Goal: Task Accomplishment & Management: Manage account settings

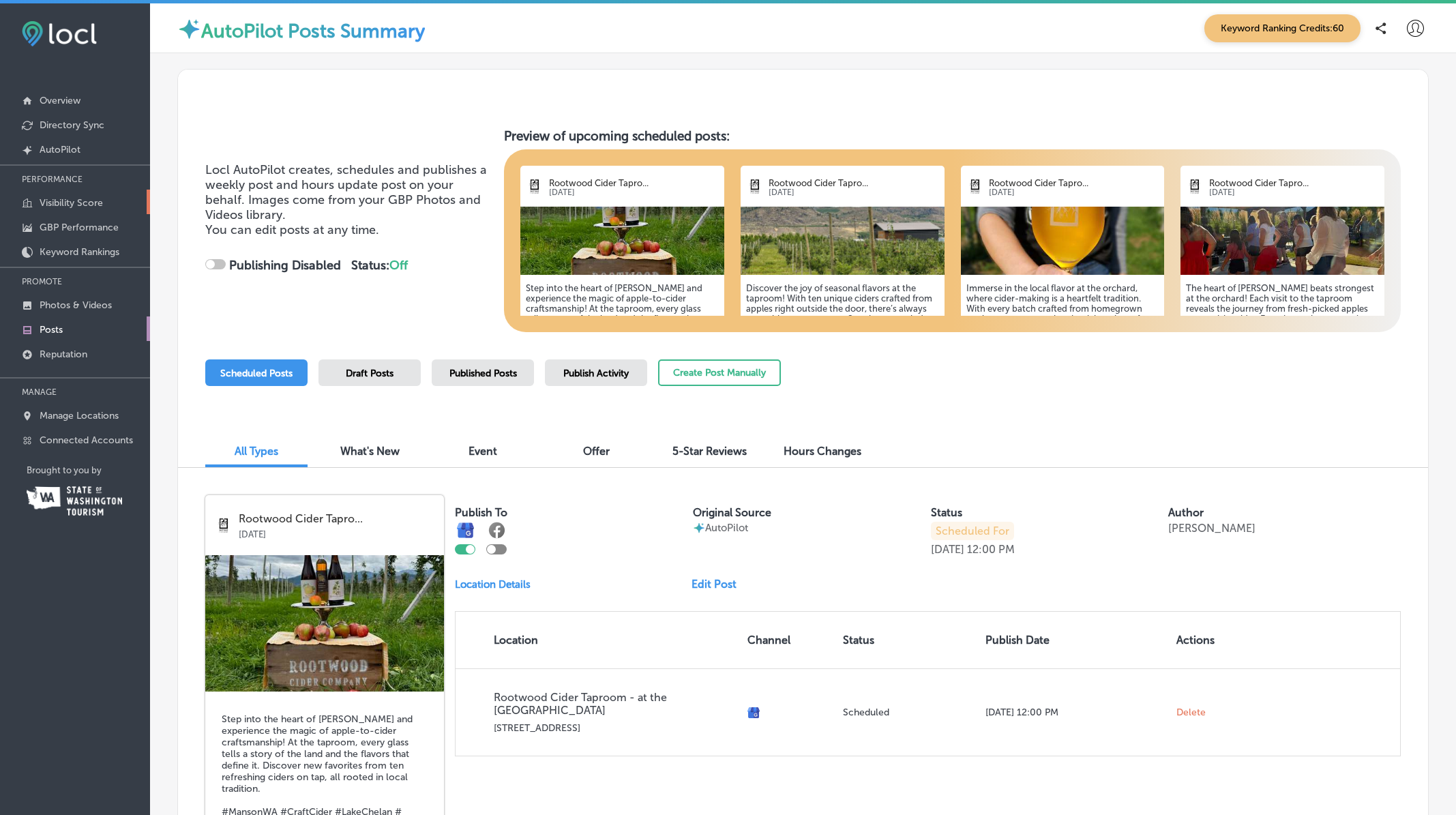
checkbox input "true"
click at [81, 410] on p "Manage Locations" at bounding box center [78, 415] width 79 height 11
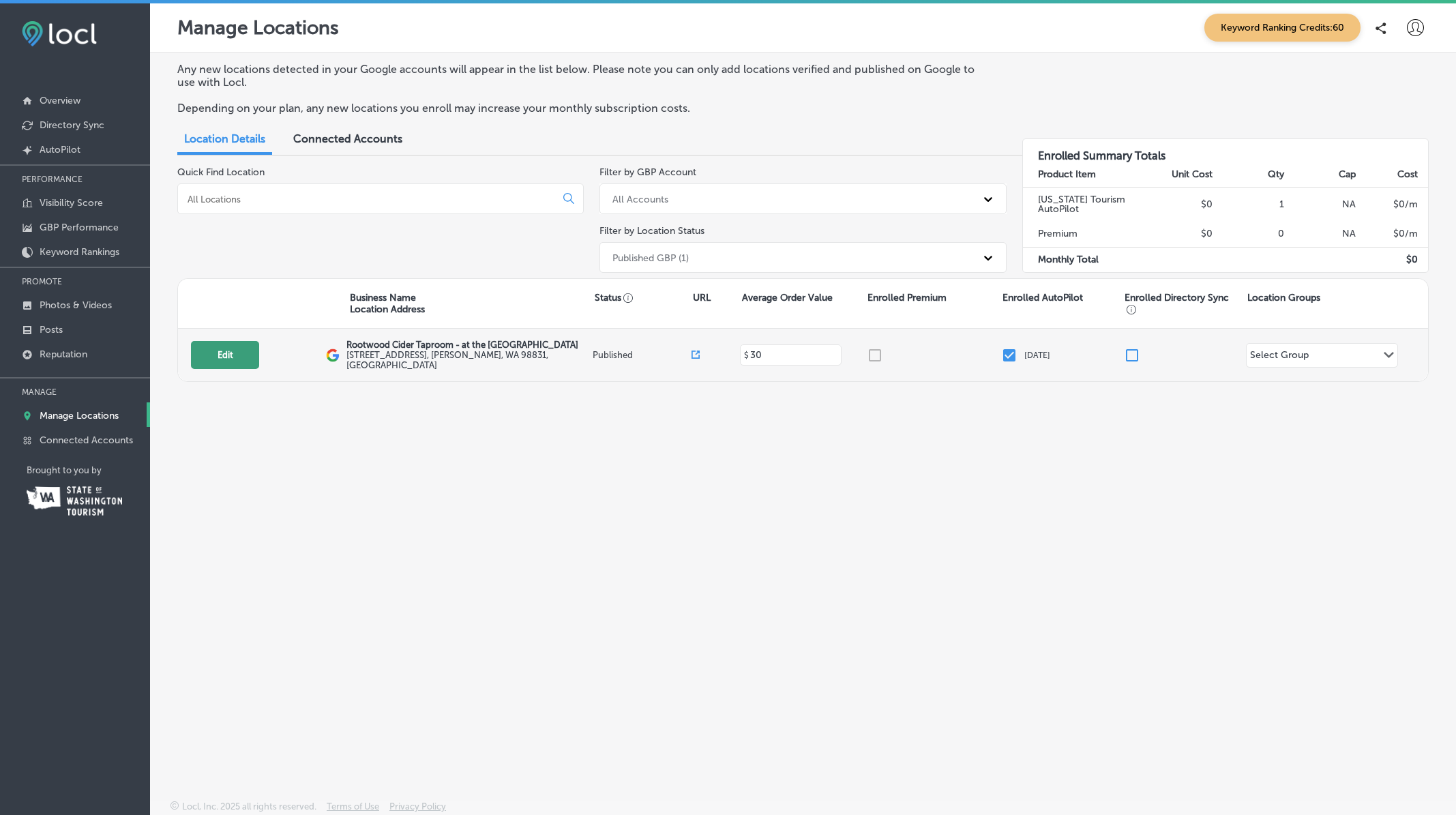
click at [228, 356] on button "Edit" at bounding box center [225, 354] width 68 height 28
select select "US"
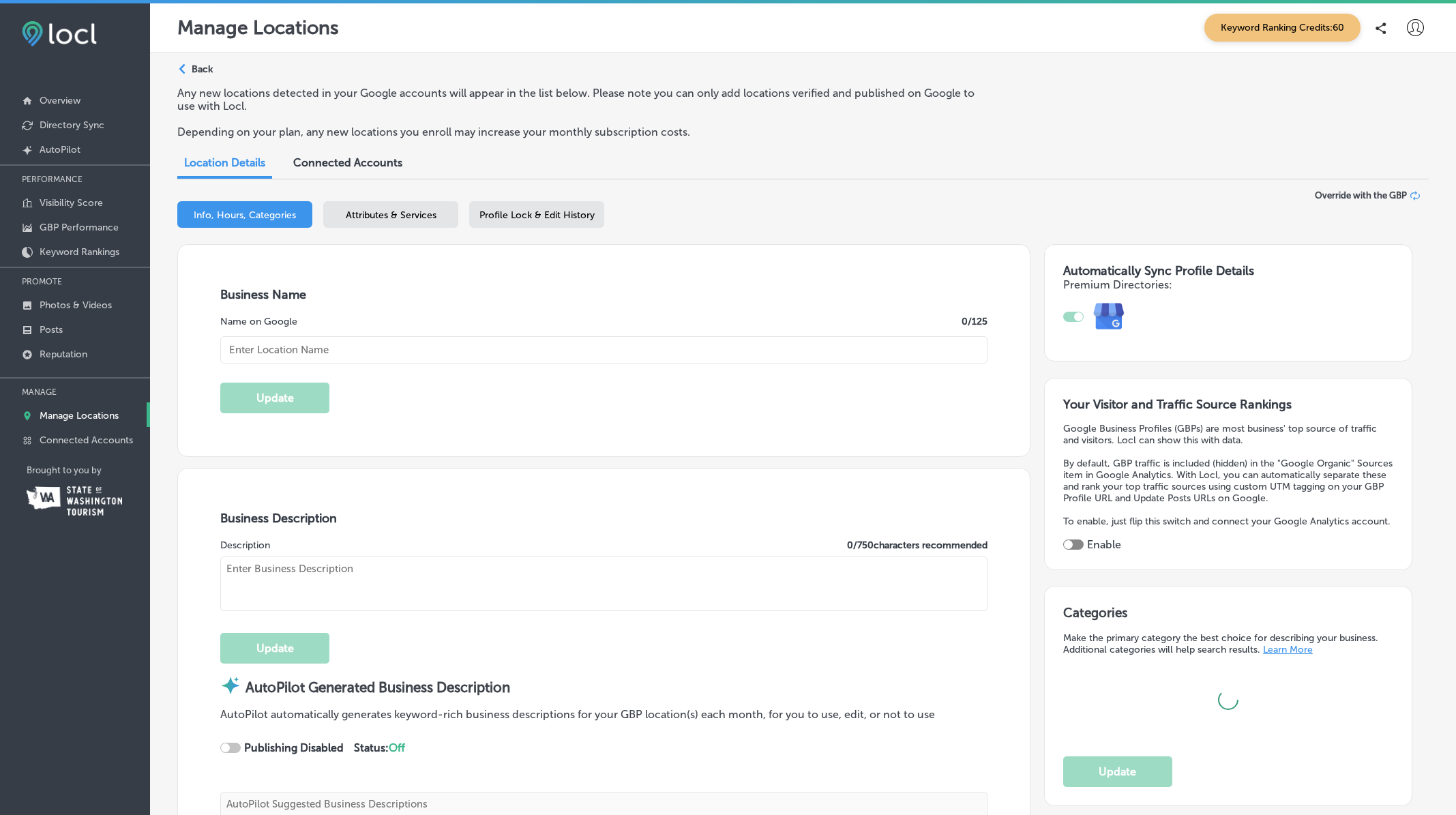
checkbox input "true"
type input "Rootwood Cider Taproom - at the [GEOGRAPHIC_DATA]"
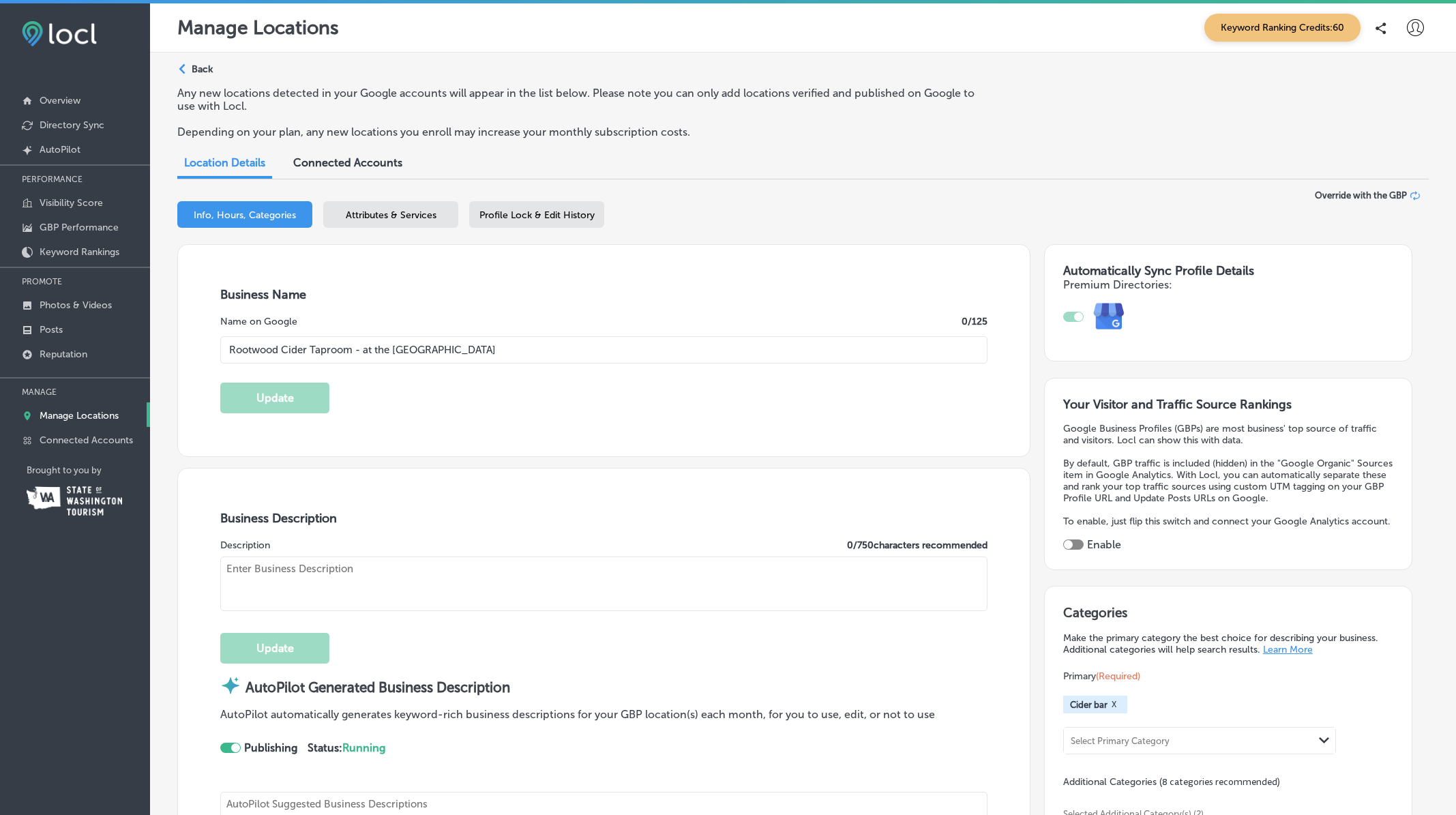
type textarea "Rootwood Cider Taproom - at the [GEOGRAPHIC_DATA] invites you to experience cra…"
type input "[STREET_ADDRESS]"
type input "Manson"
type input "98831"
type input "US"
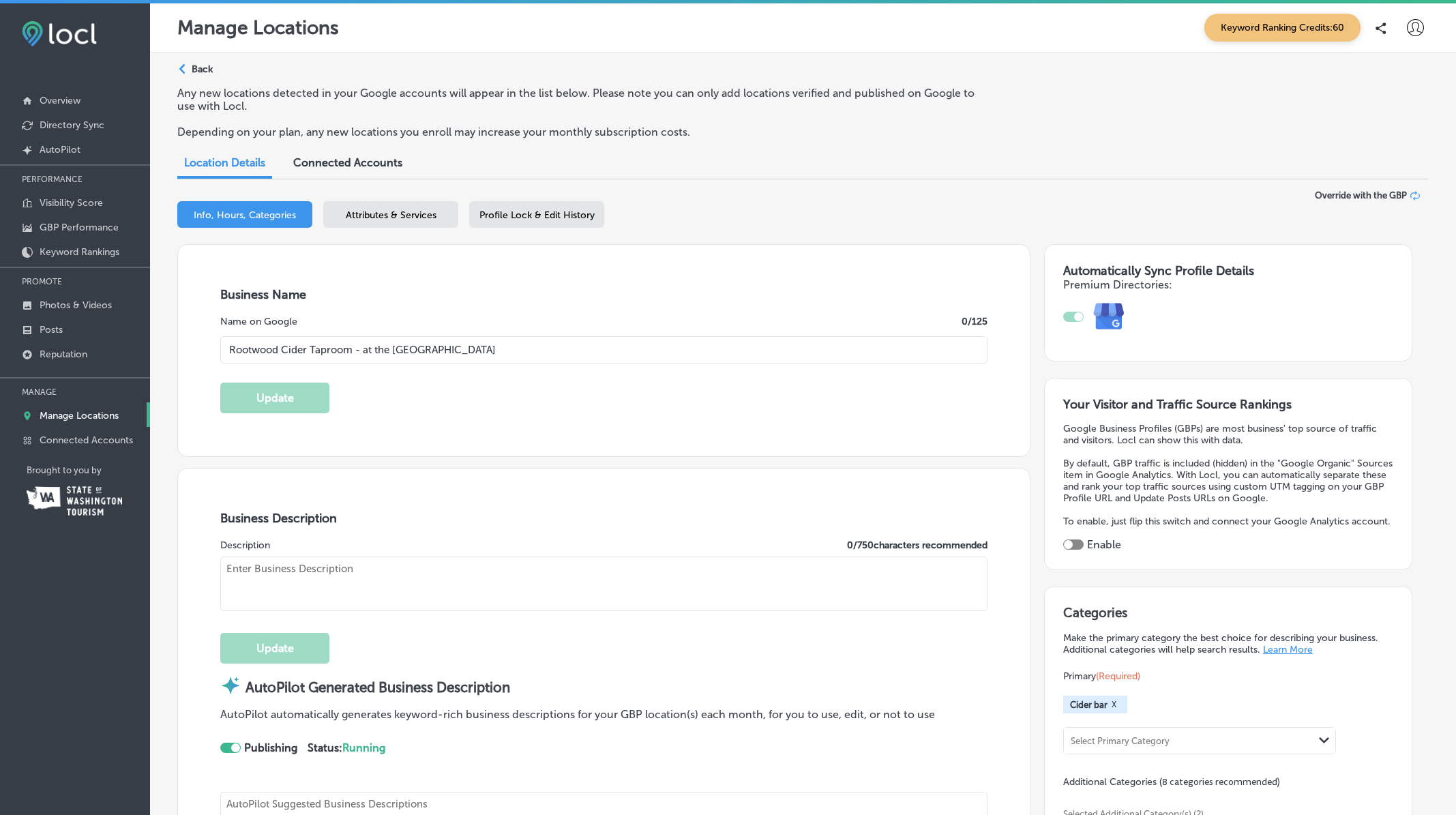
type input "[URL][DOMAIN_NAME]"
type input "30"
type textarea "Rootwood Cider Taproom - at the [GEOGRAPHIC_DATA] invites you to experience cra…"
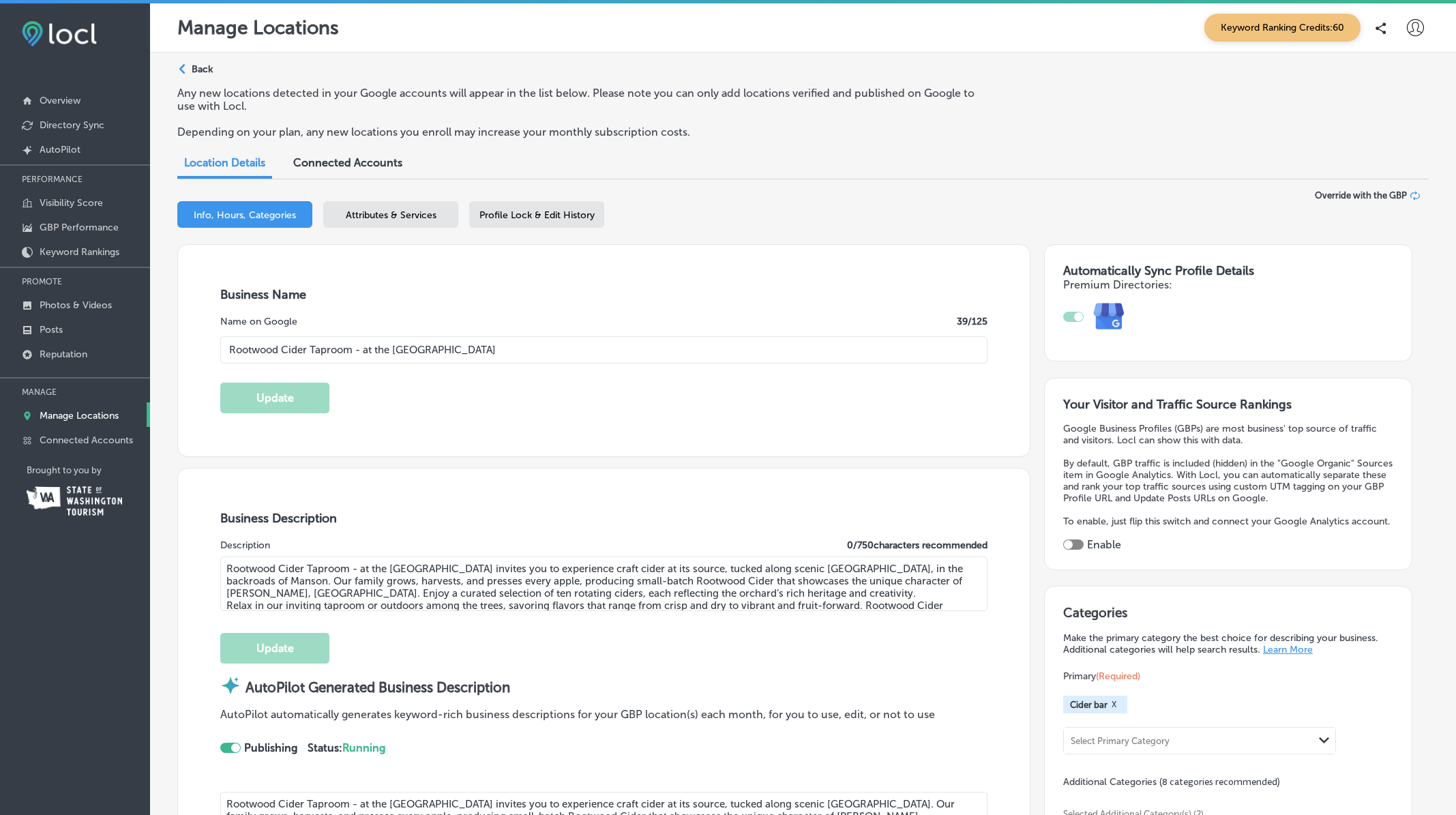
type input "[PHONE_NUMBER]"
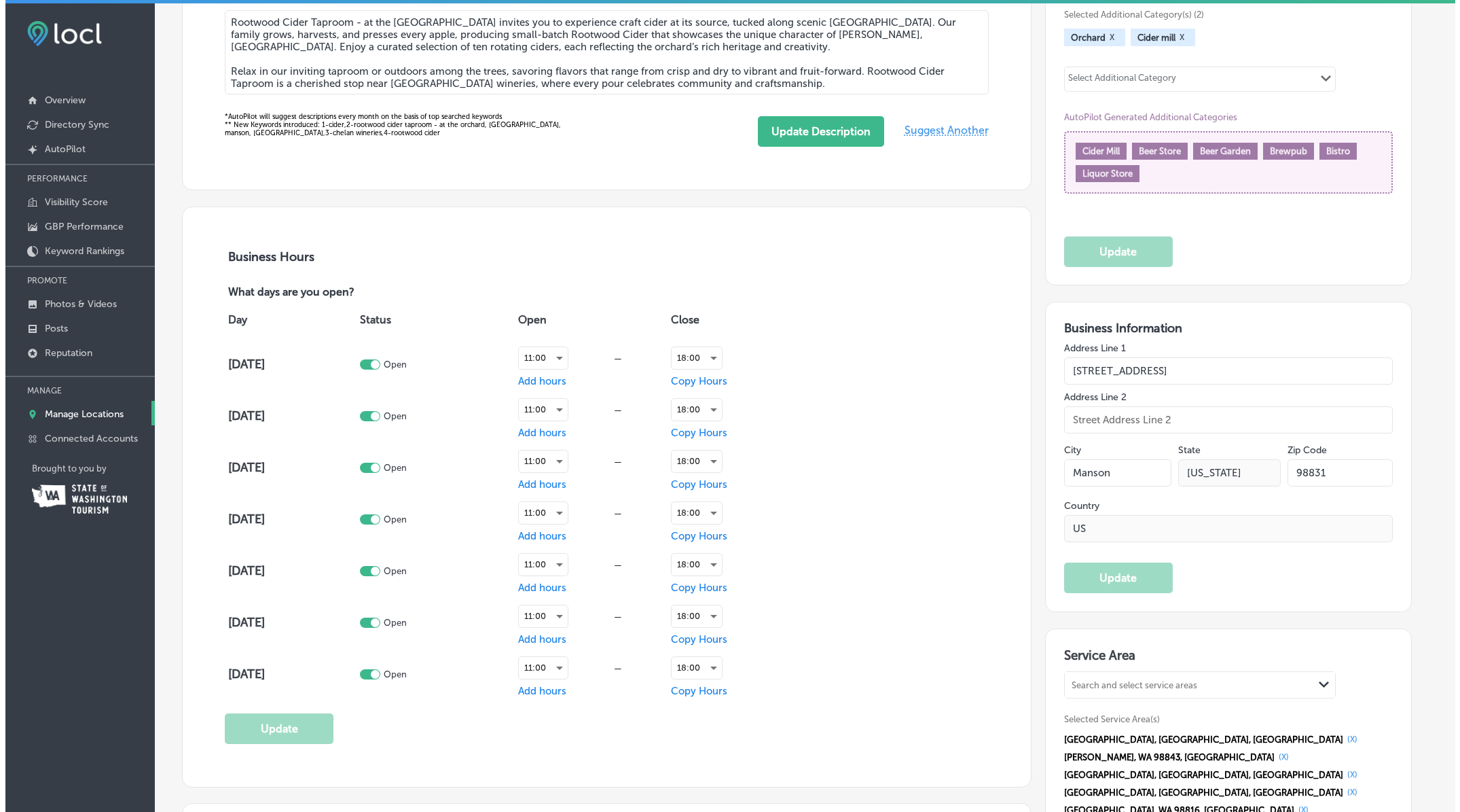
scroll to position [949, 0]
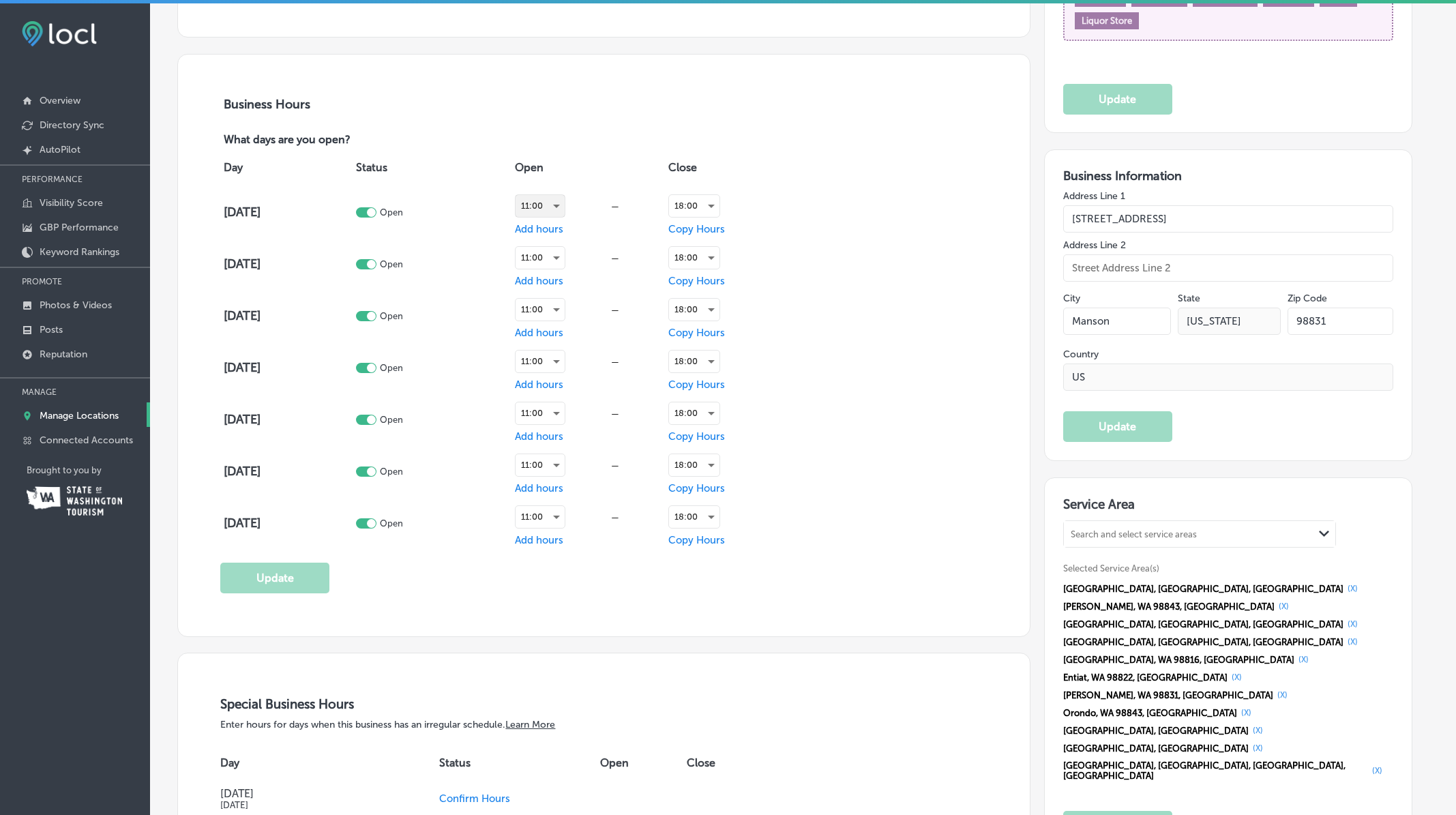
click at [563, 205] on div "11:00" at bounding box center [540, 205] width 49 height 22
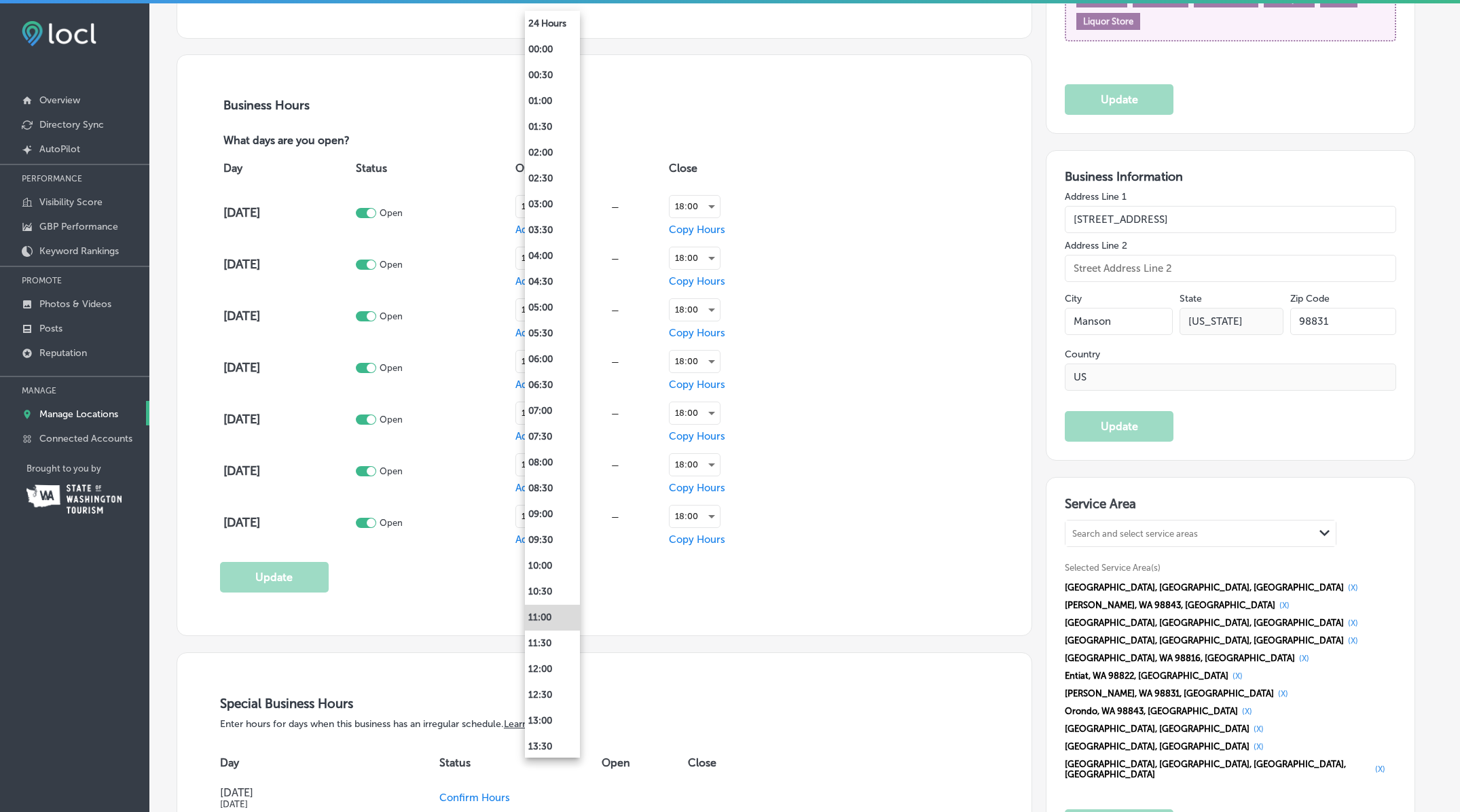
click at [641, 154] on div at bounding box center [730, 406] width 1460 height 812
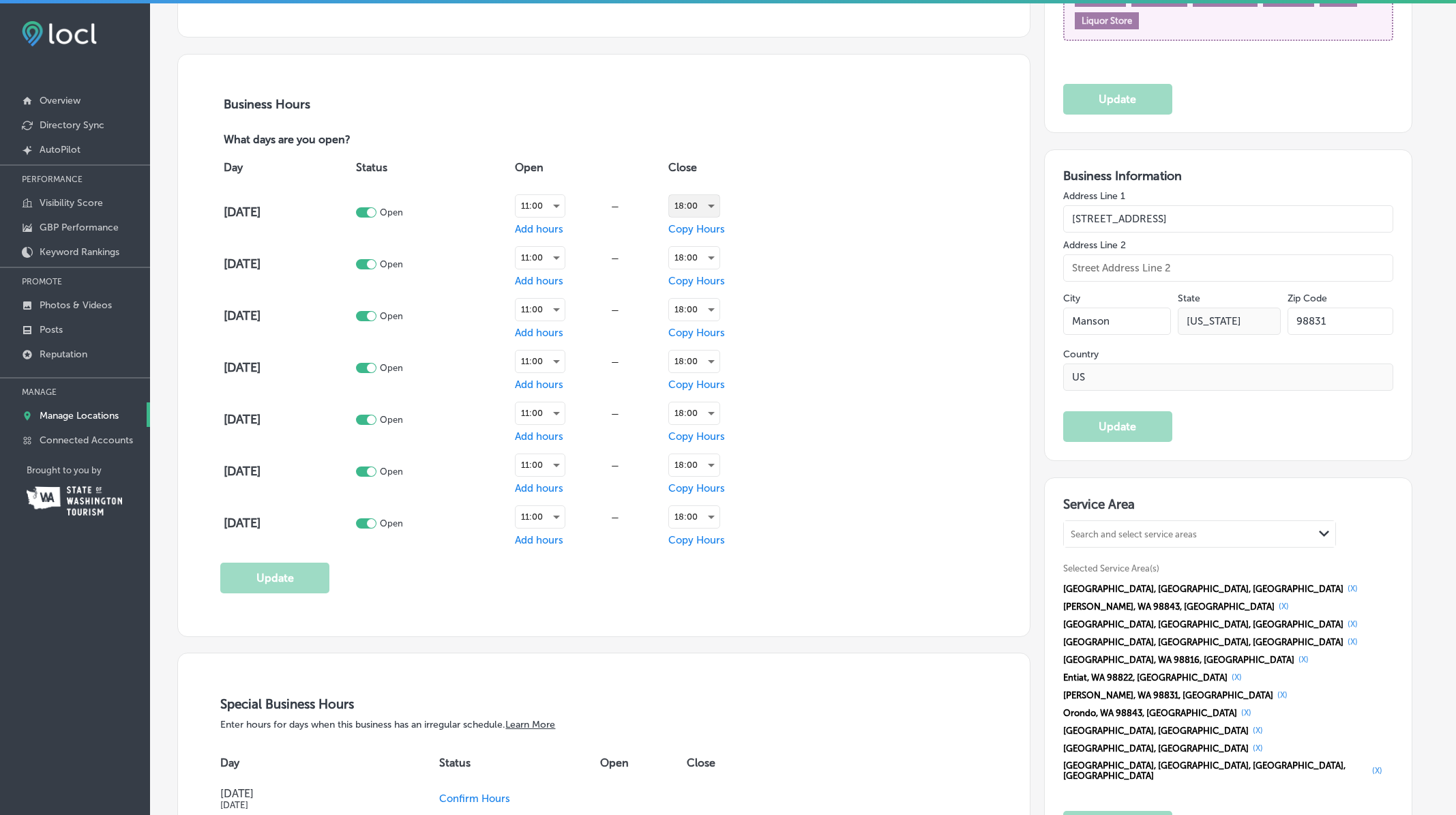
click at [719, 212] on div "18:00" at bounding box center [694, 205] width 51 height 22
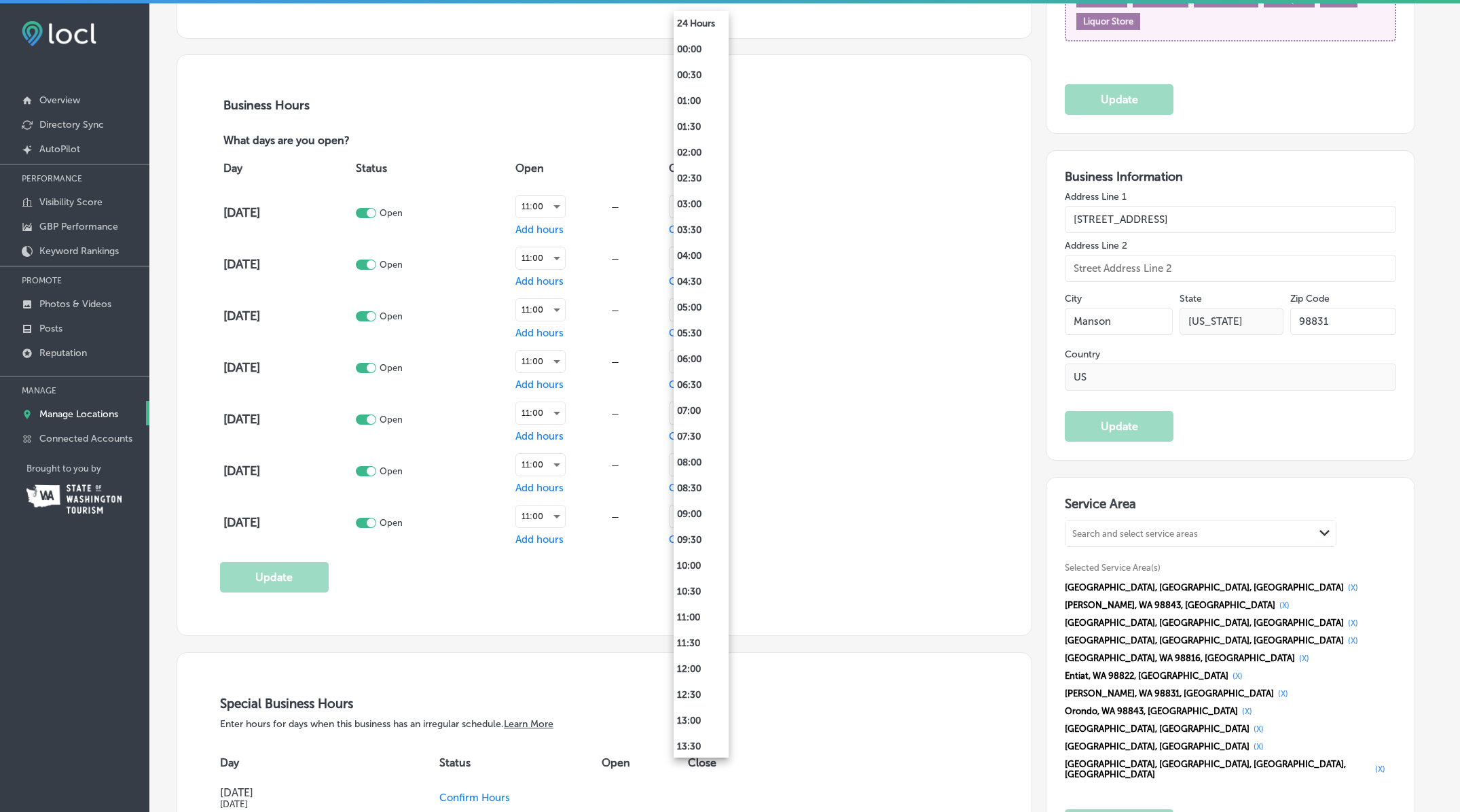
scroll to position [544, 0]
click at [705, 383] on li "17:00" at bounding box center [701, 383] width 55 height 26
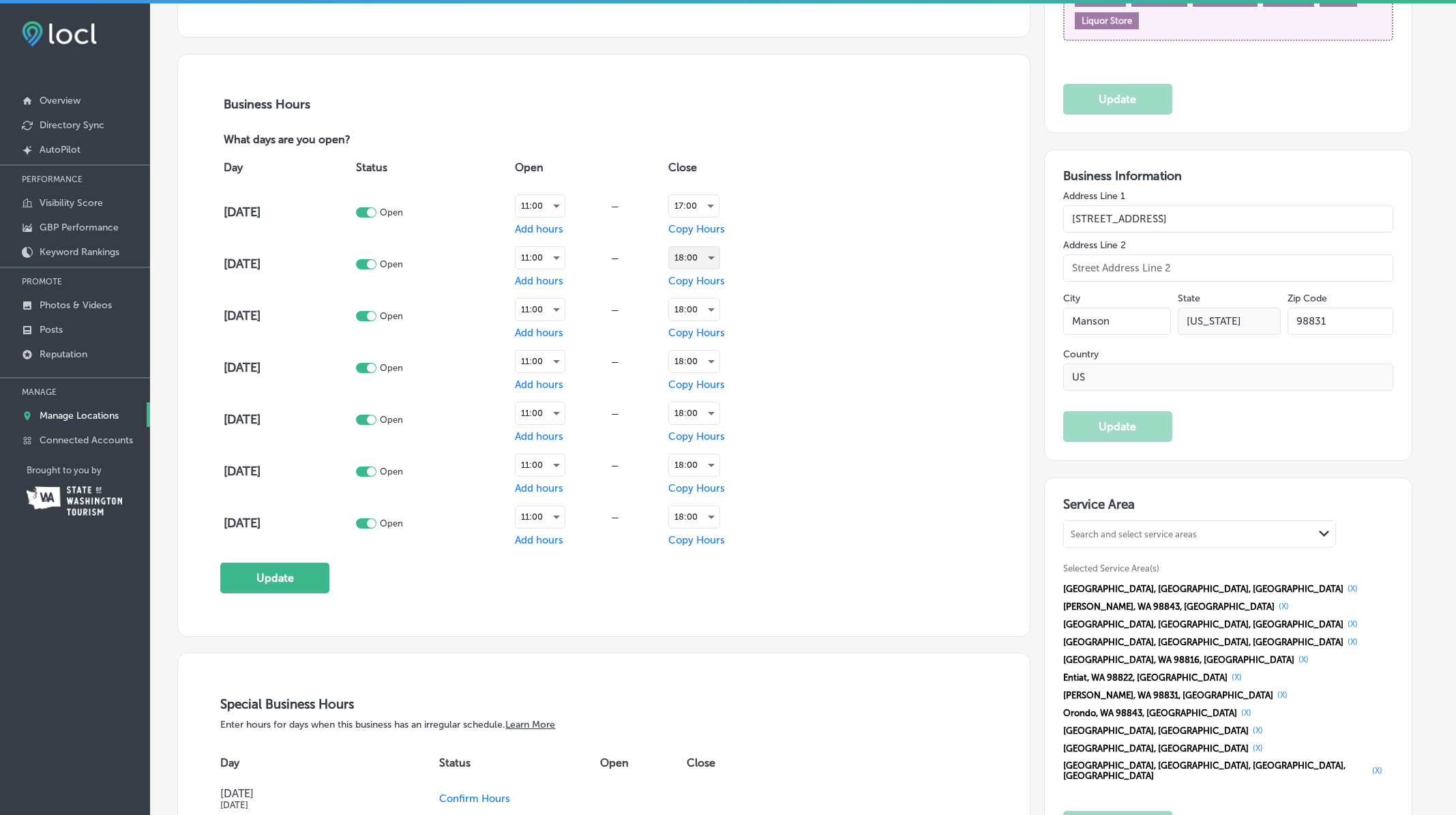
click at [717, 254] on div "18:00" at bounding box center [694, 257] width 51 height 22
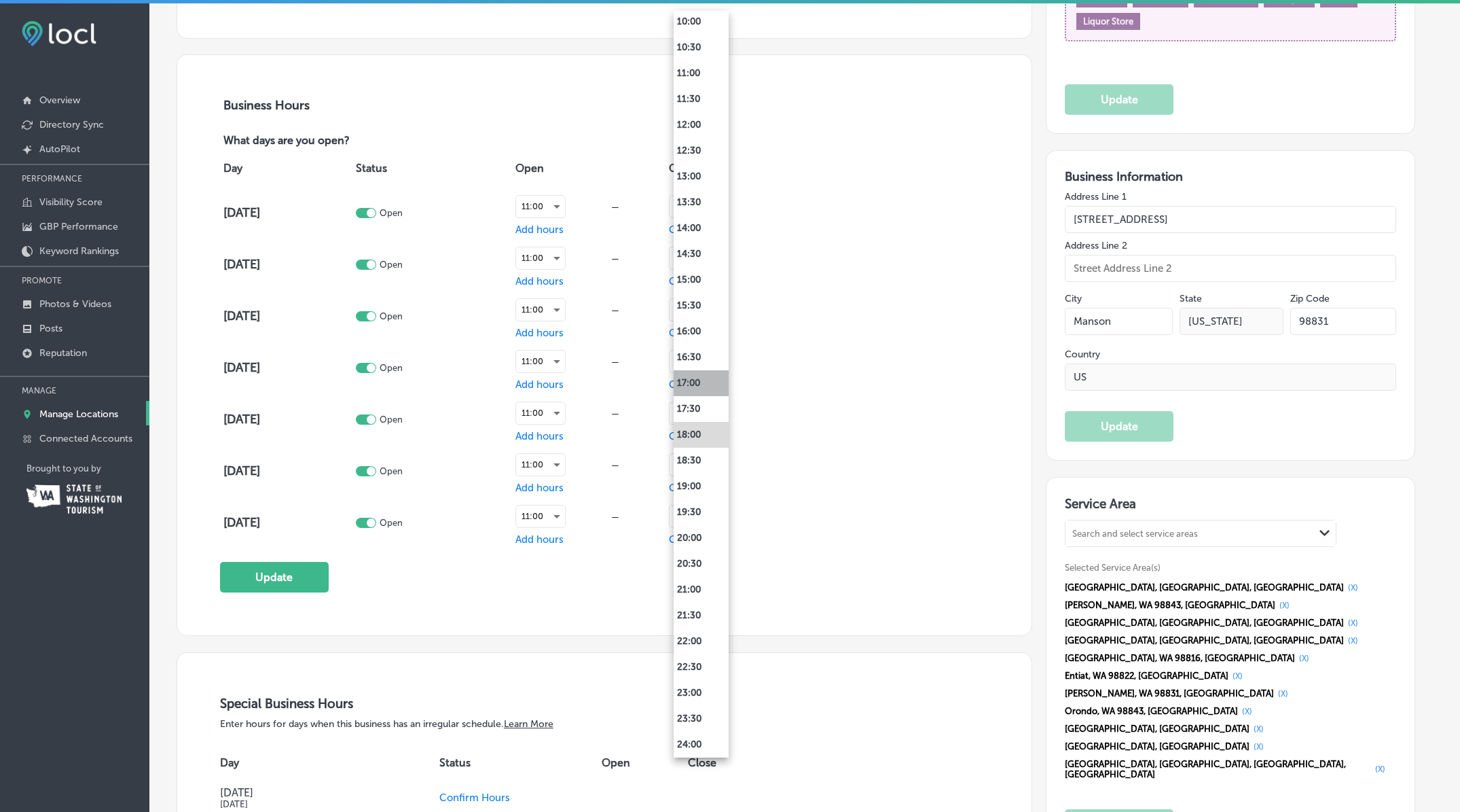
click at [703, 383] on li "17:00" at bounding box center [701, 383] width 55 height 26
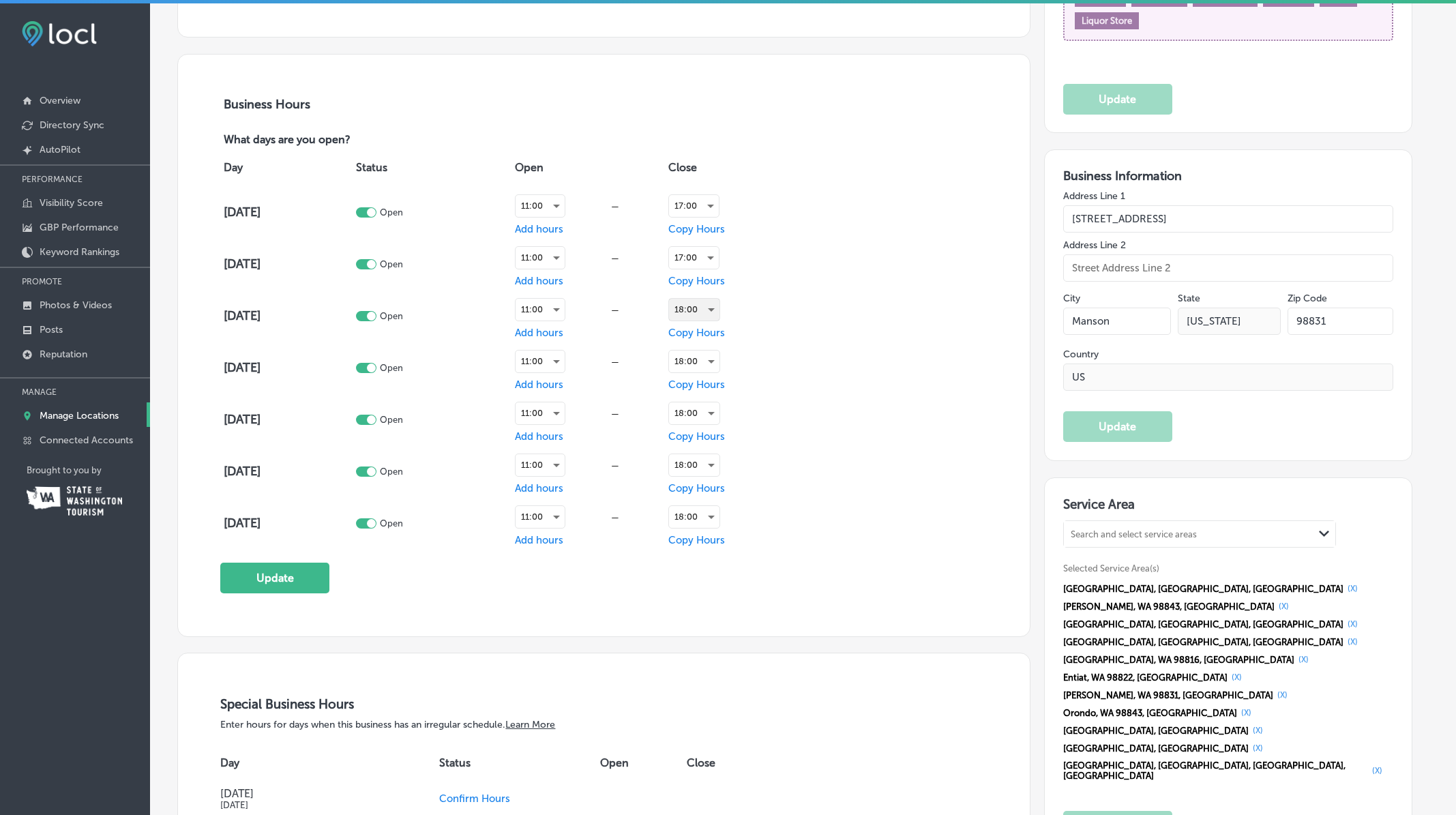
click at [716, 313] on div "18:00" at bounding box center [694, 309] width 51 height 22
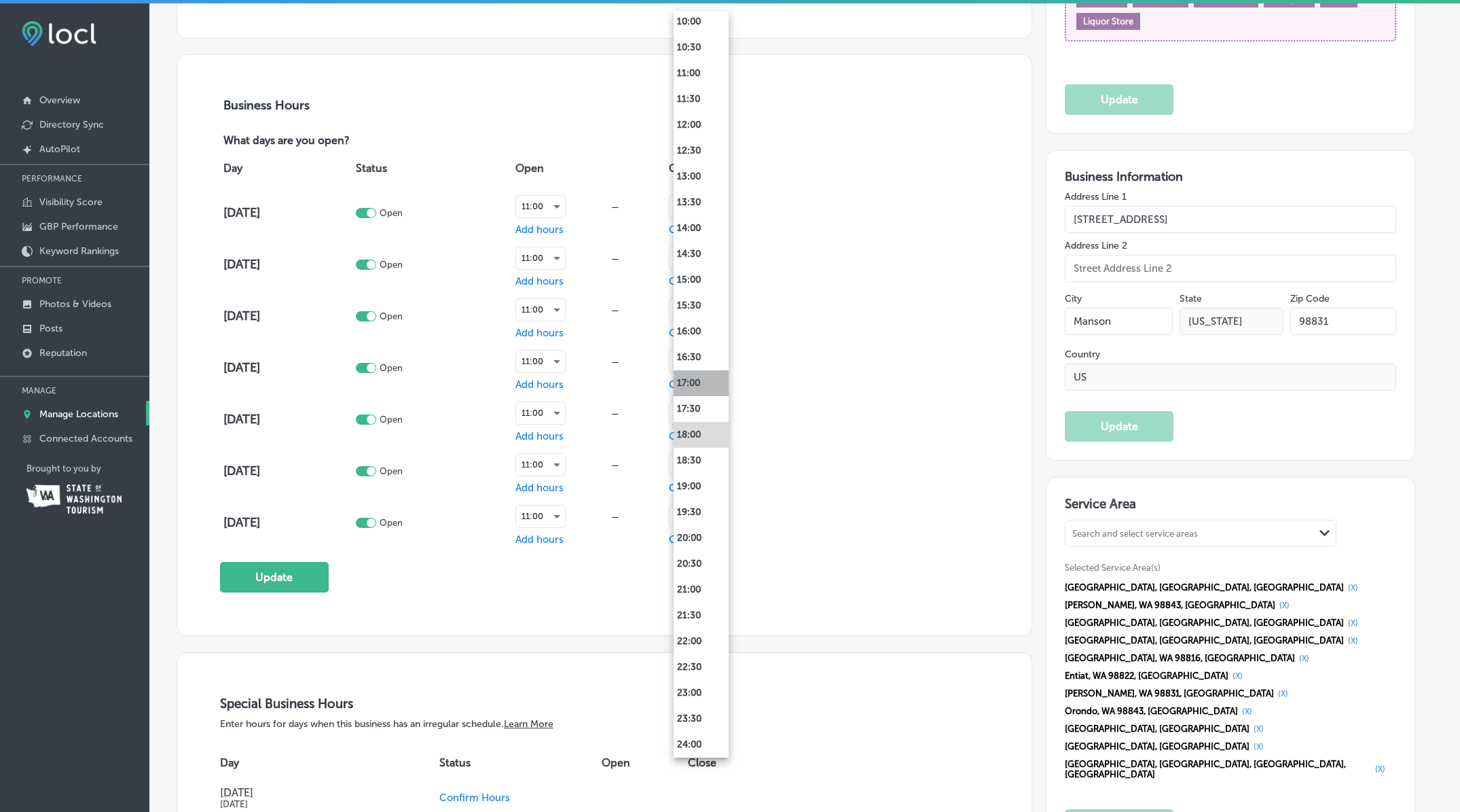
click at [703, 380] on li "17:00" at bounding box center [701, 383] width 55 height 26
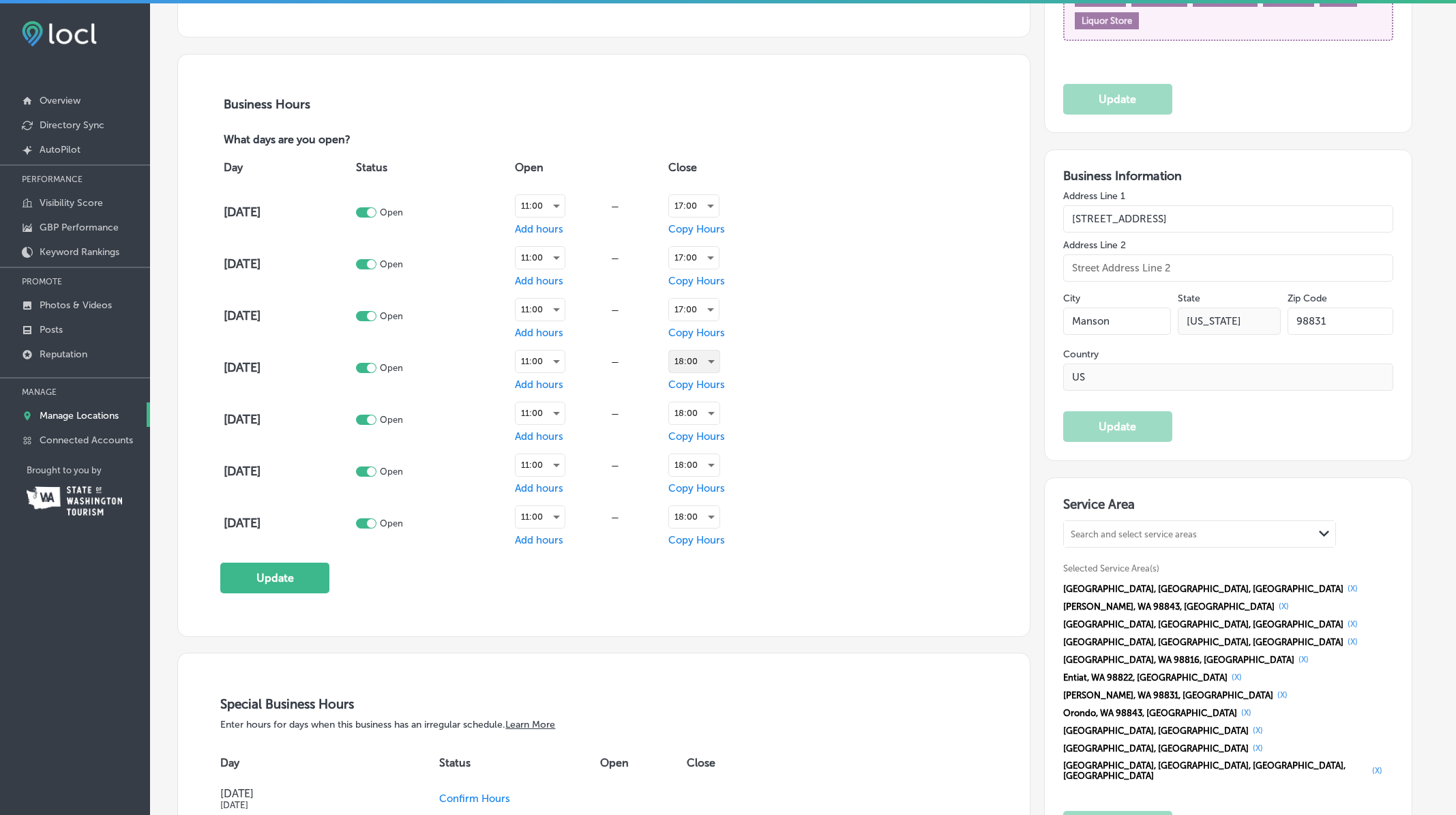
click at [719, 360] on div "18:00" at bounding box center [694, 360] width 51 height 22
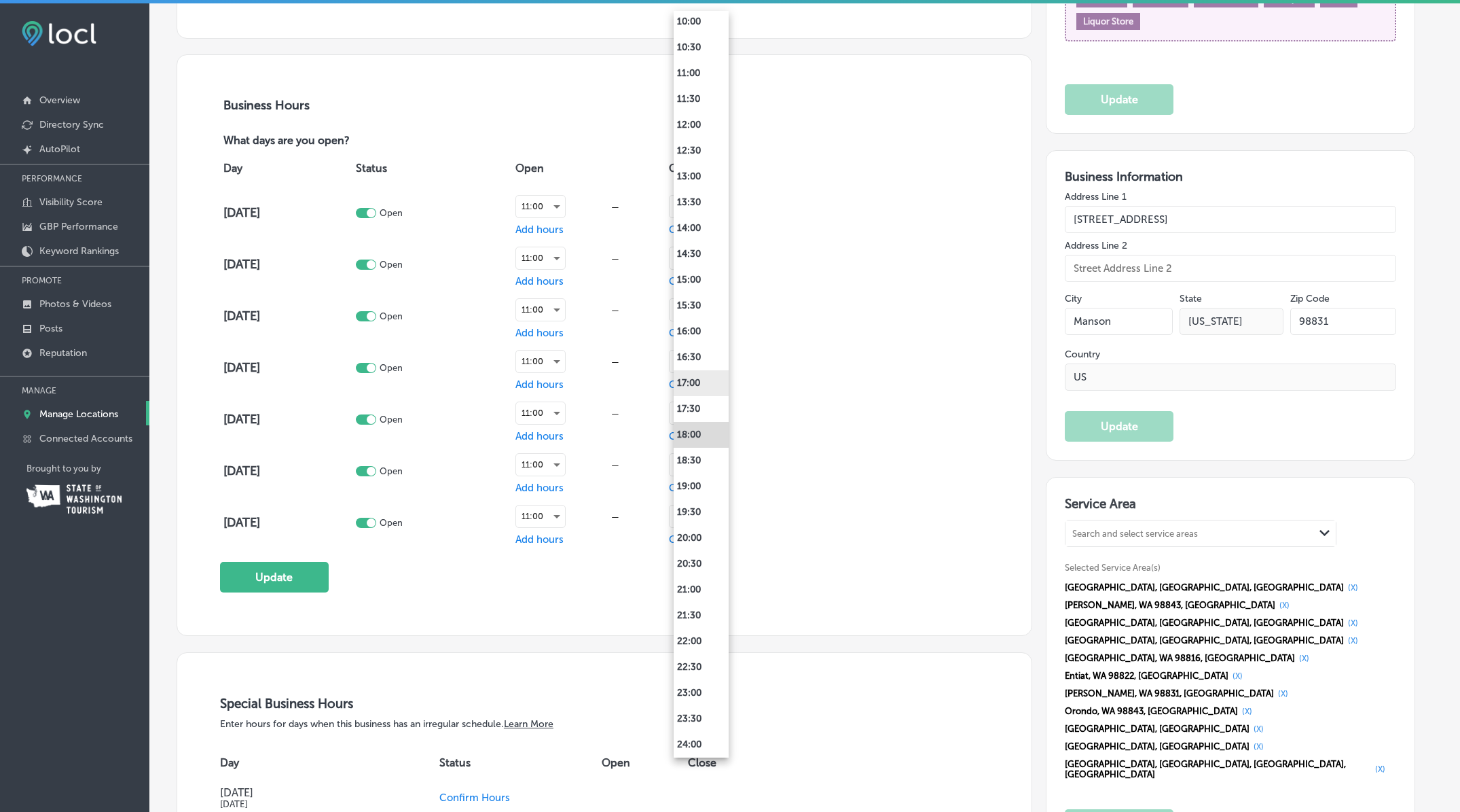
click at [705, 379] on li "17:00" at bounding box center [701, 383] width 55 height 26
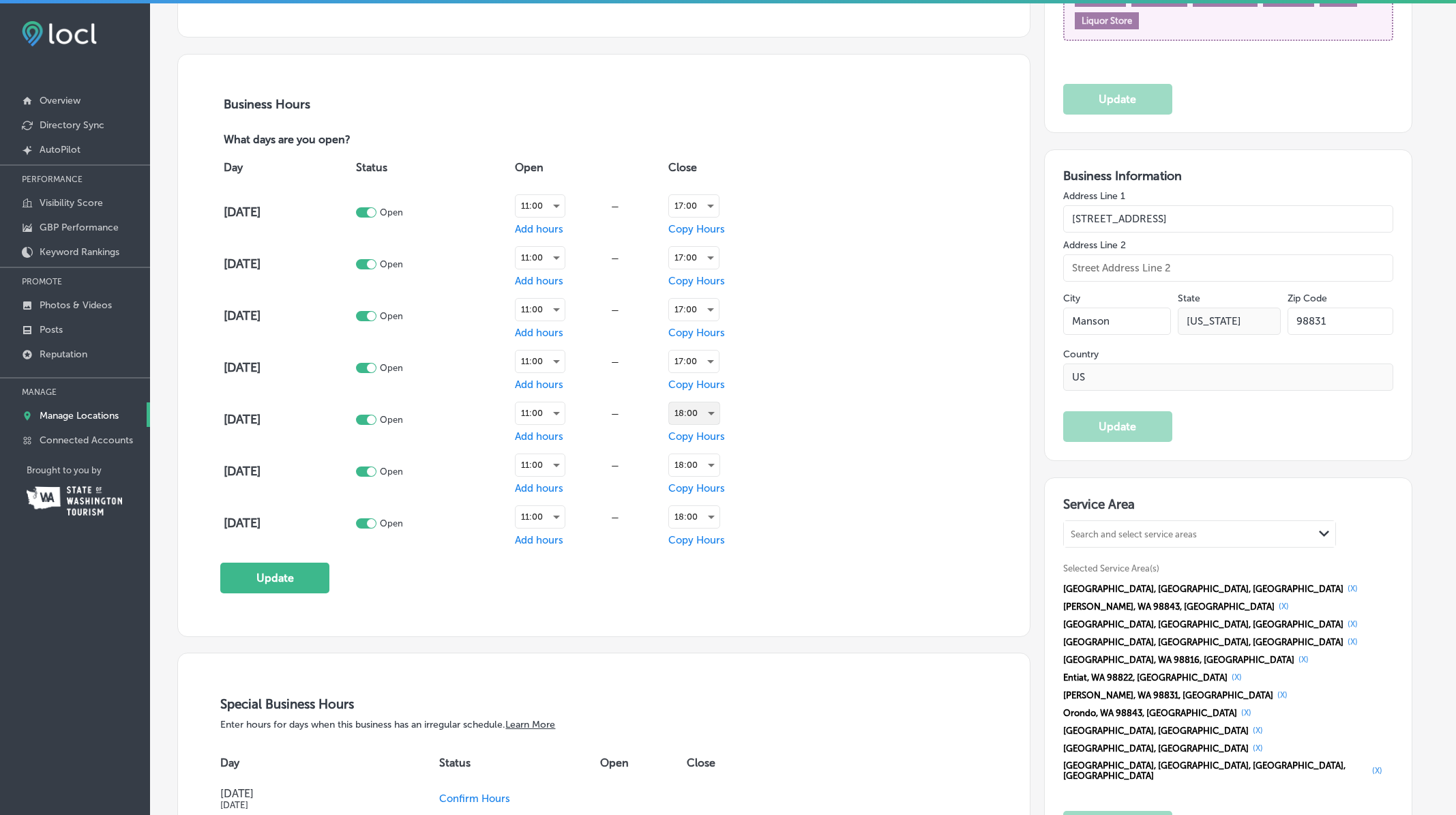
click at [719, 415] on div "18:00" at bounding box center [694, 413] width 51 height 22
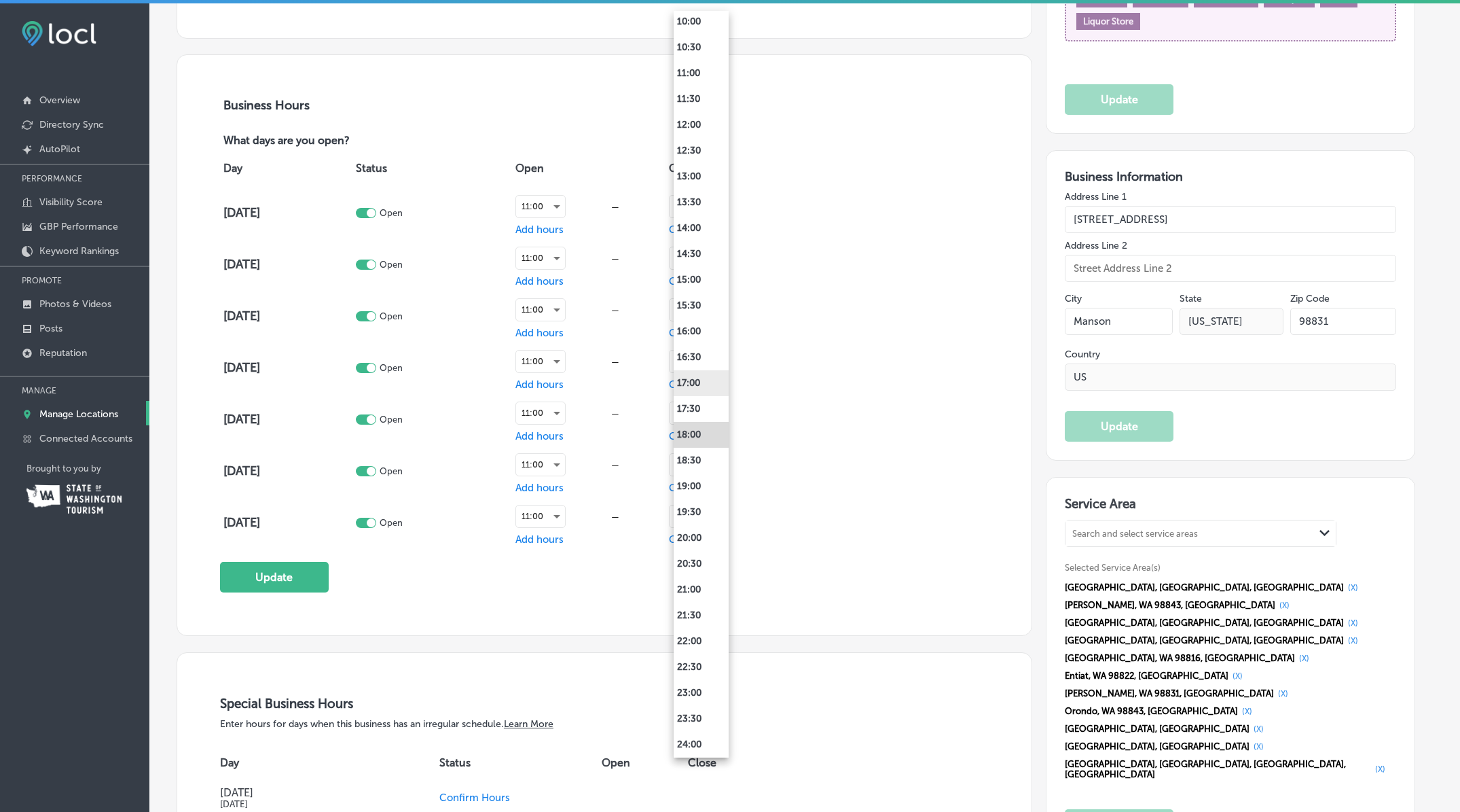
click at [723, 377] on li "17:00" at bounding box center [701, 383] width 55 height 26
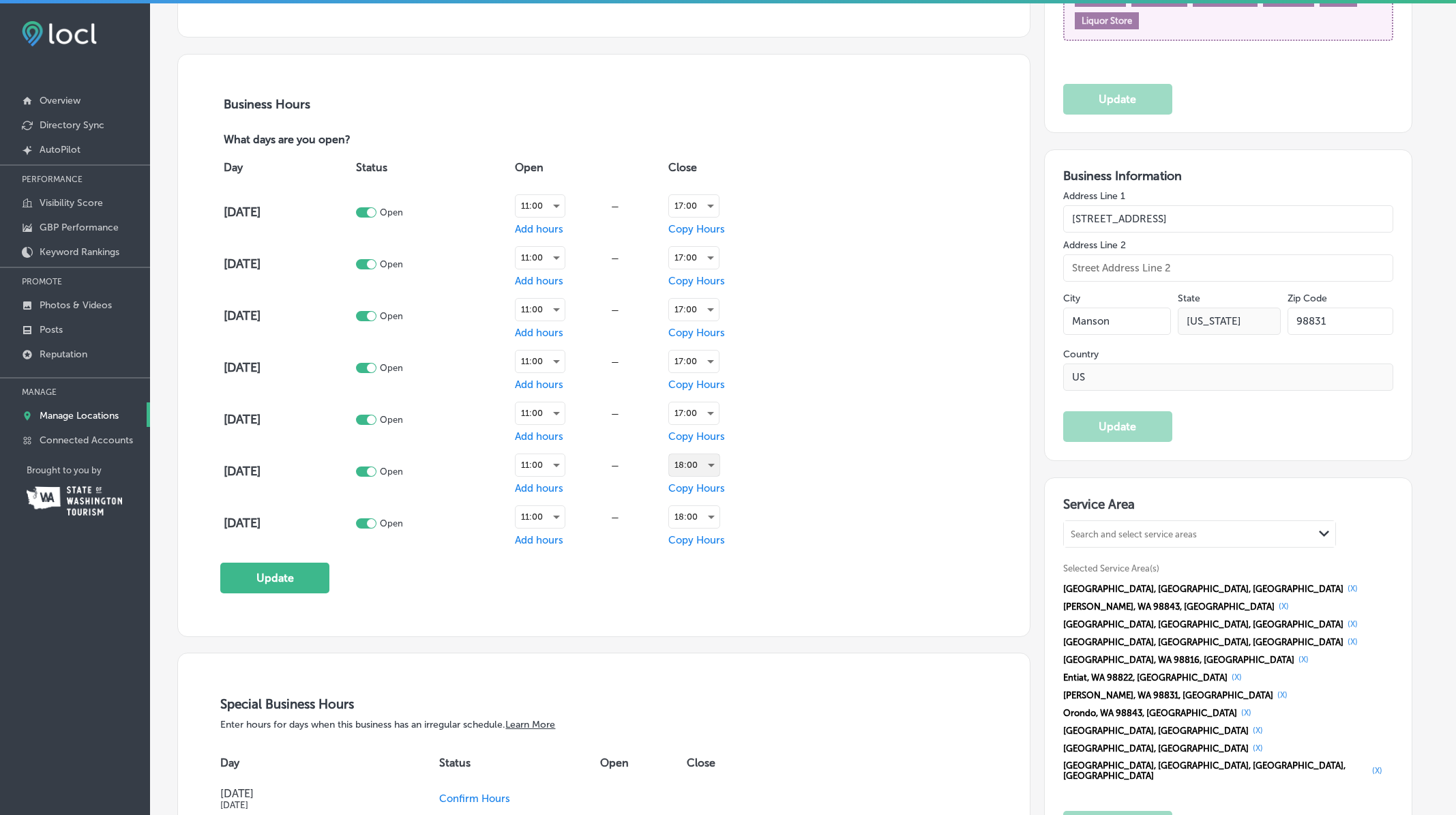
click at [718, 467] on div "18:00" at bounding box center [694, 464] width 51 height 22
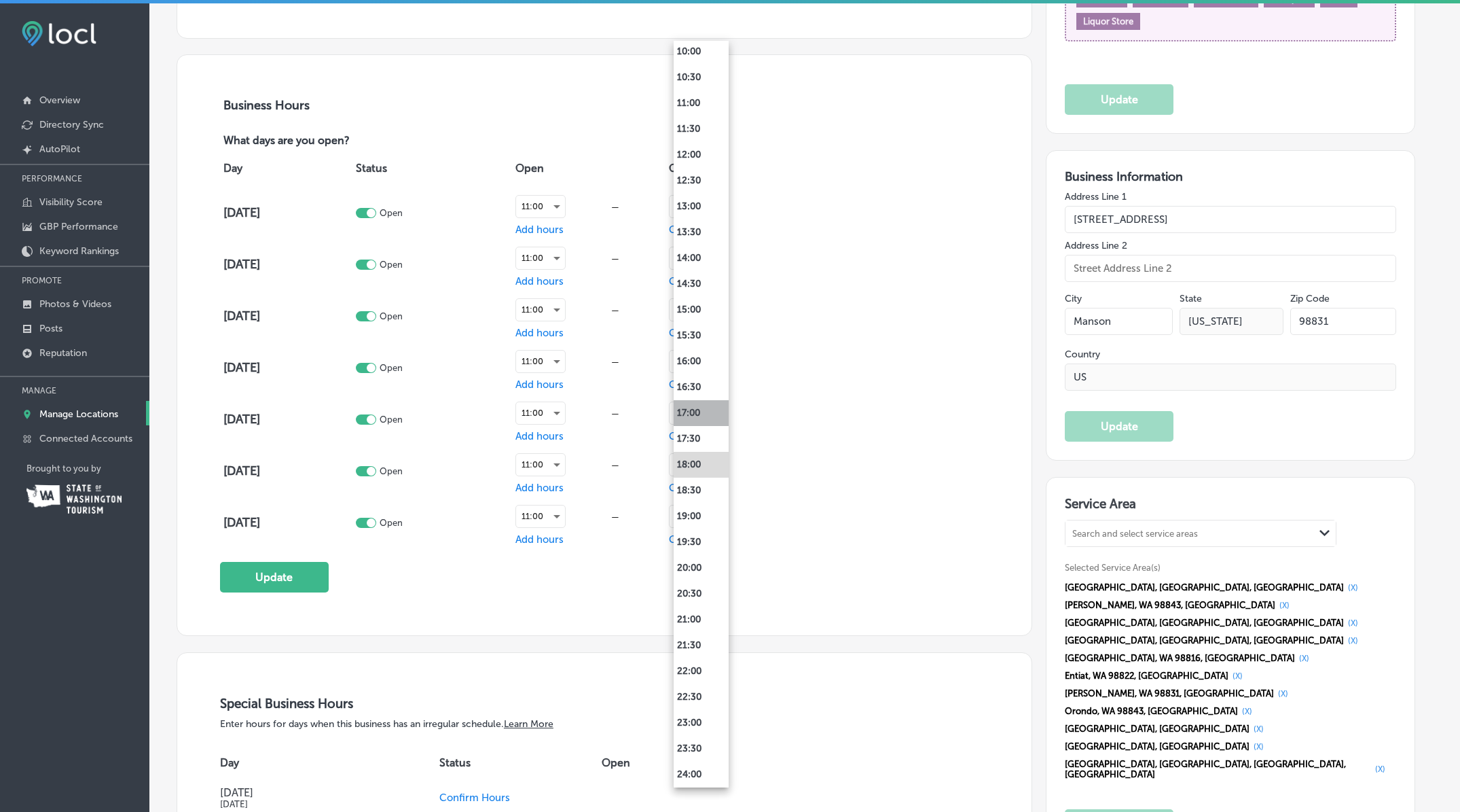
click at [711, 414] on li "17:00" at bounding box center [701, 413] width 55 height 26
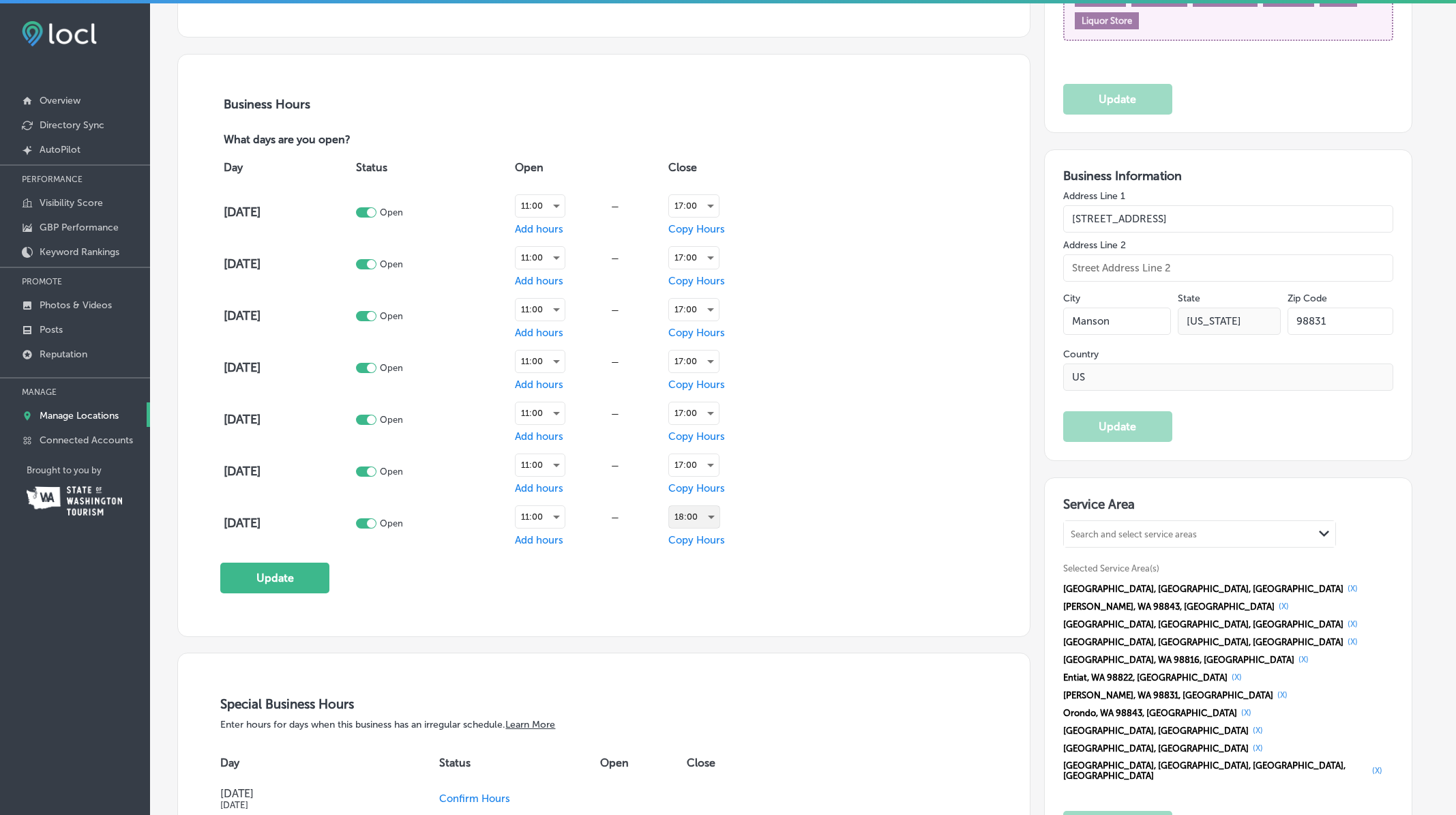
click at [719, 518] on div "18:00" at bounding box center [694, 516] width 51 height 22
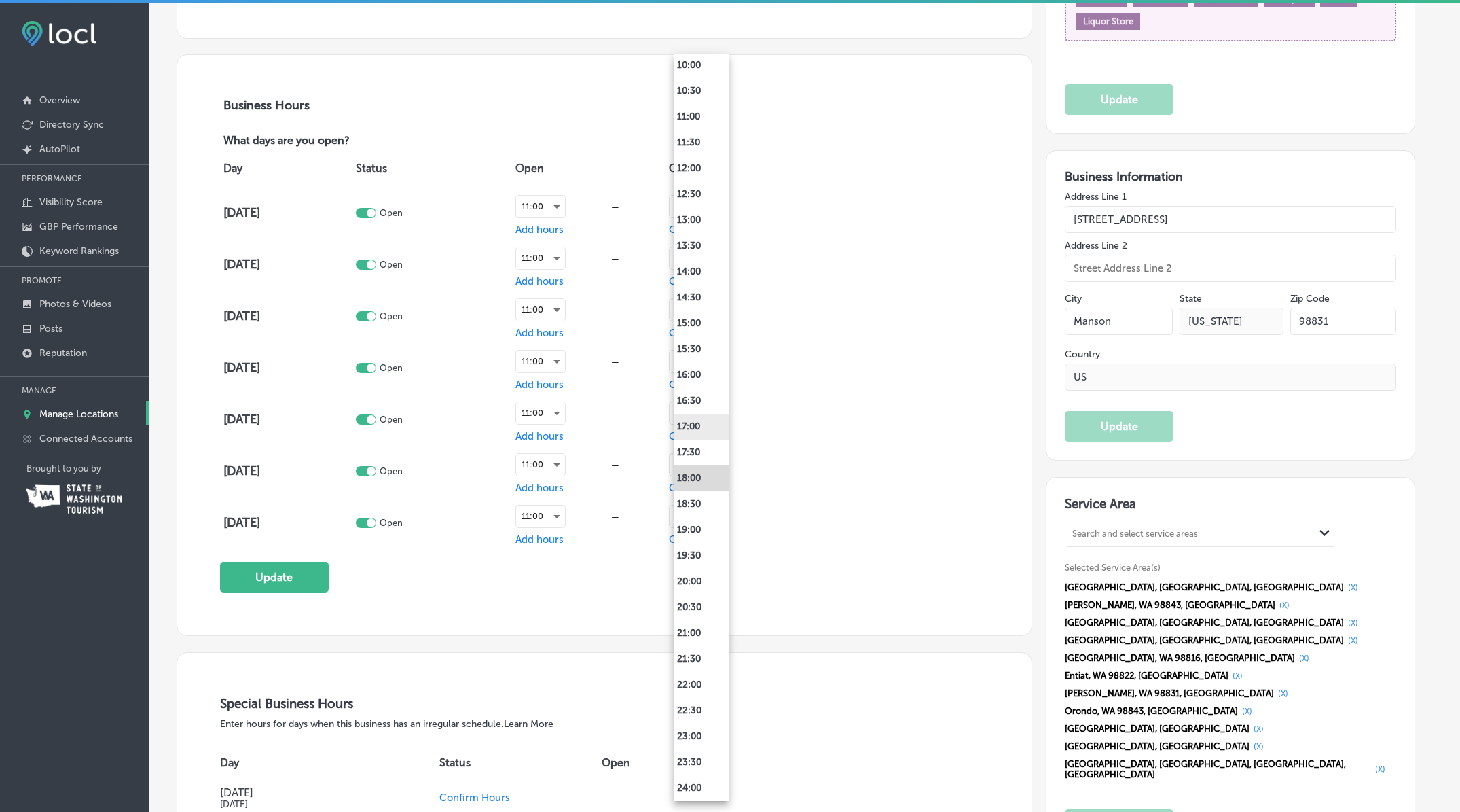
click at [710, 424] on li "17:00" at bounding box center [701, 427] width 55 height 26
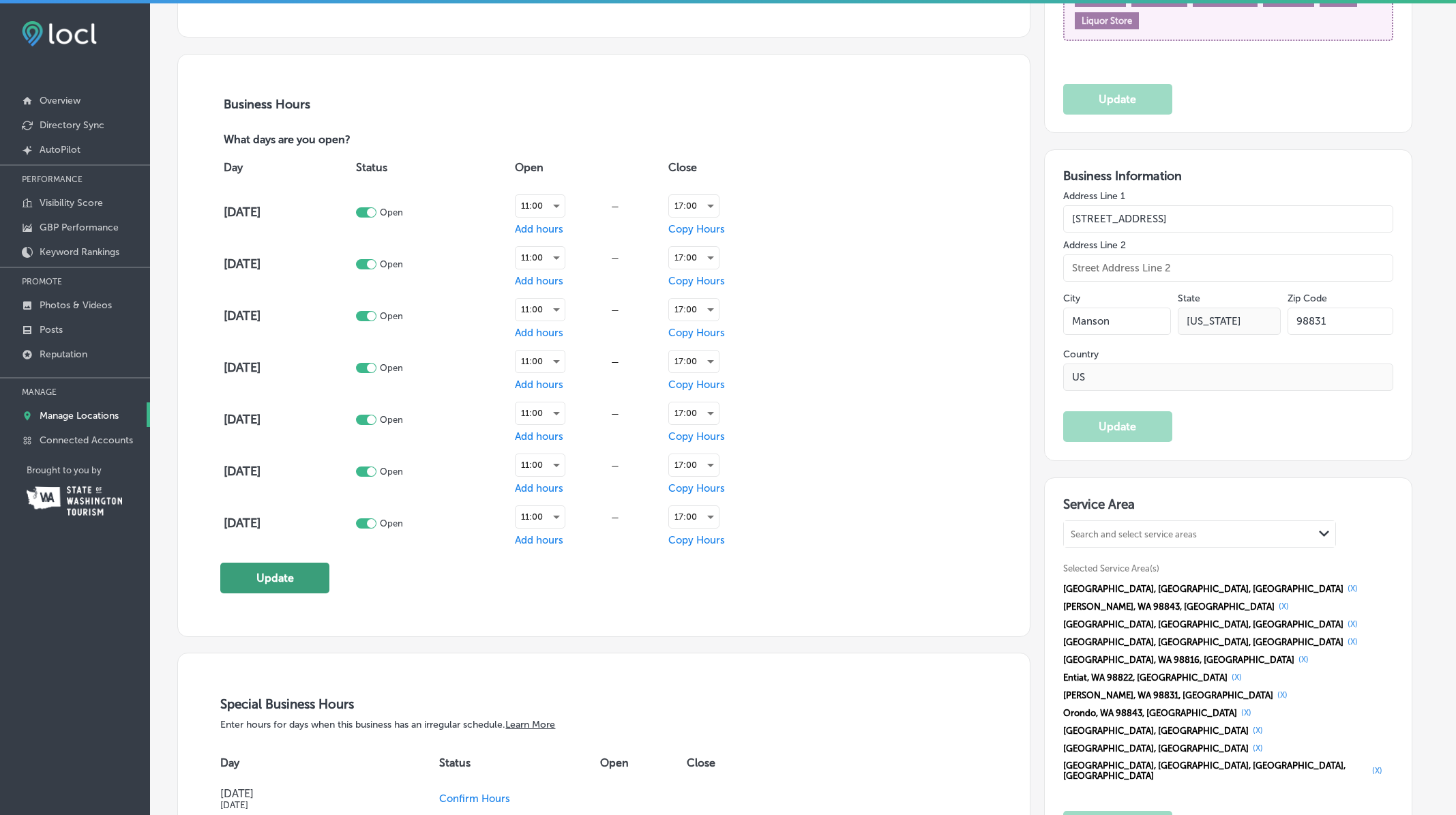
click at [283, 590] on button "Update" at bounding box center [274, 577] width 109 height 30
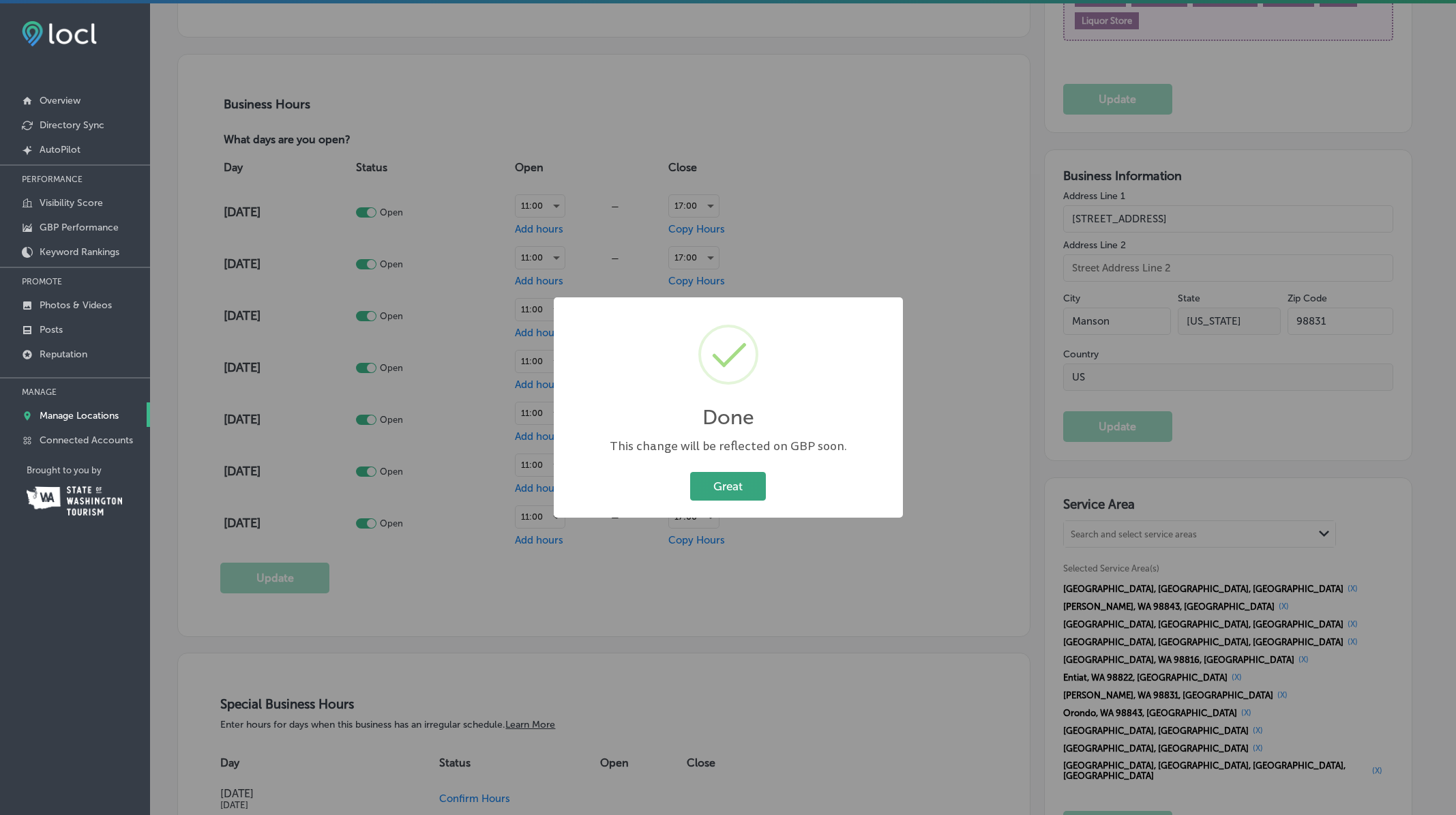
click at [721, 484] on button "Great" at bounding box center [727, 486] width 76 height 28
